Goal: Task Accomplishment & Management: Manage account settings

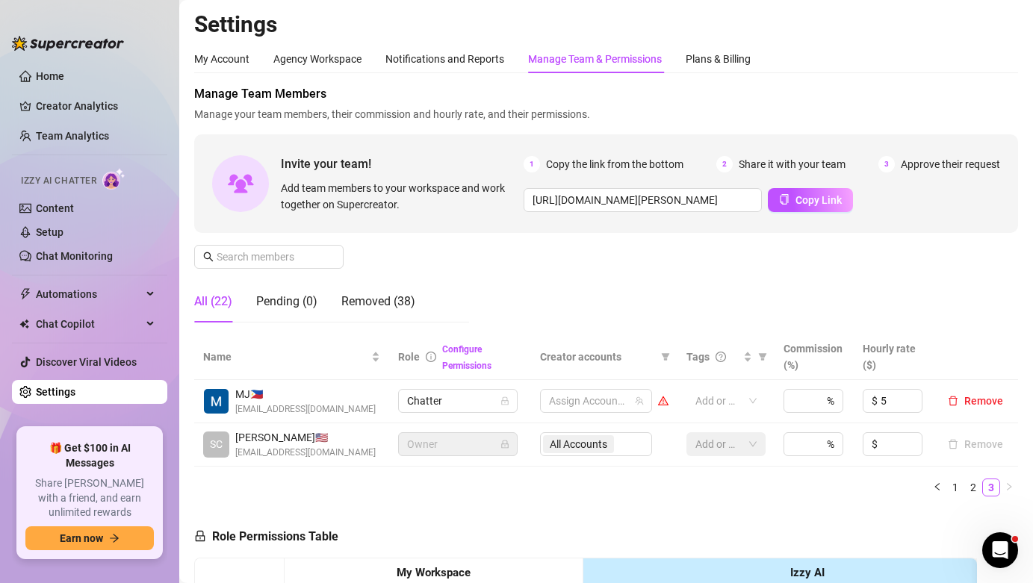
scroll to position [358, 0]
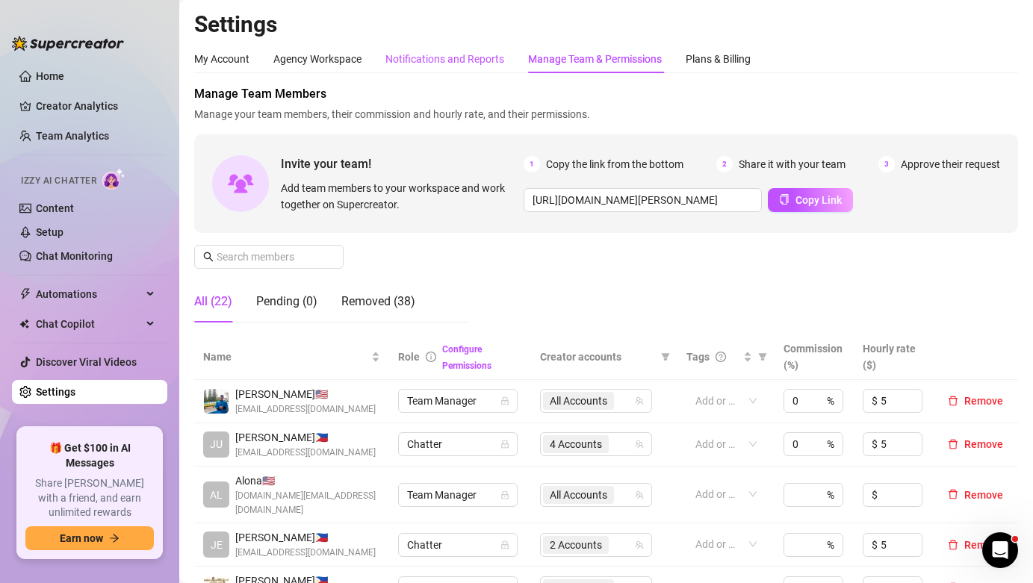
click at [417, 56] on div "Notifications and Reports" at bounding box center [444, 59] width 119 height 16
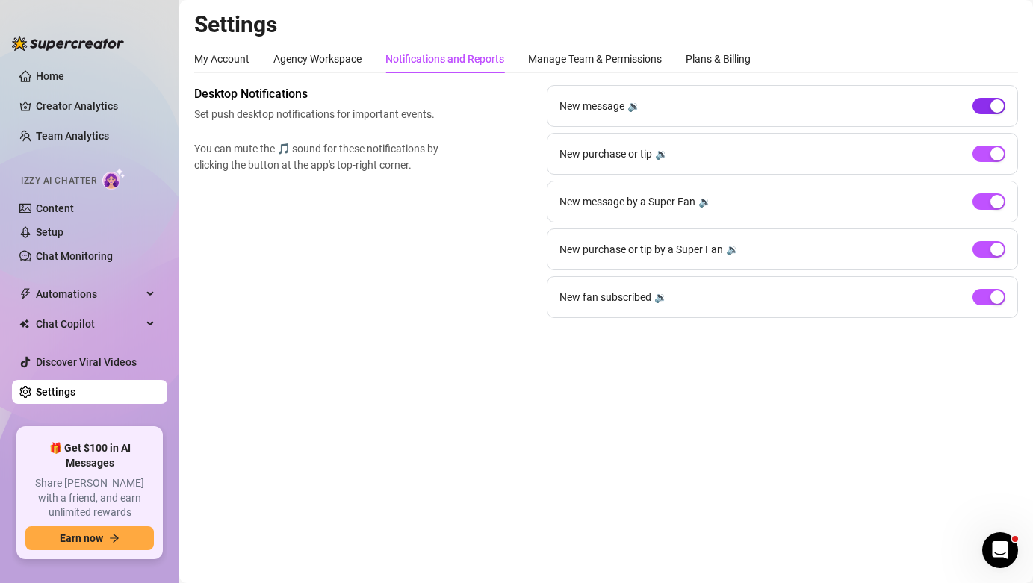
click at [988, 110] on span "button" at bounding box center [988, 106] width 33 height 16
click at [991, 302] on div "button" at bounding box center [996, 296] width 13 height 13
